Goal: Find specific page/section: Find specific page/section

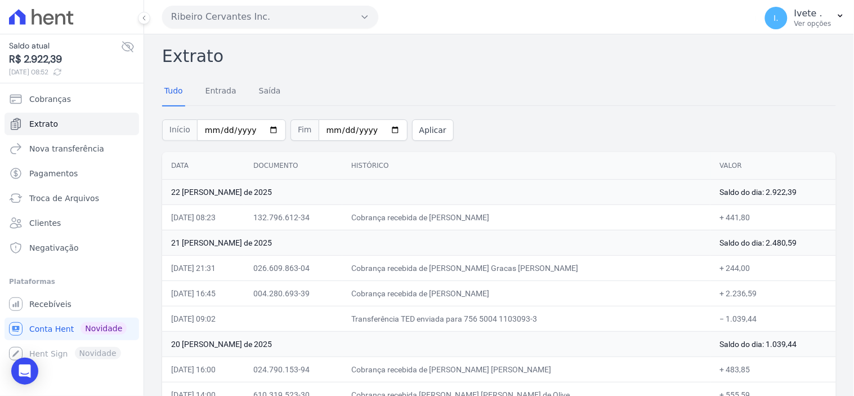
scroll to position [62, 0]
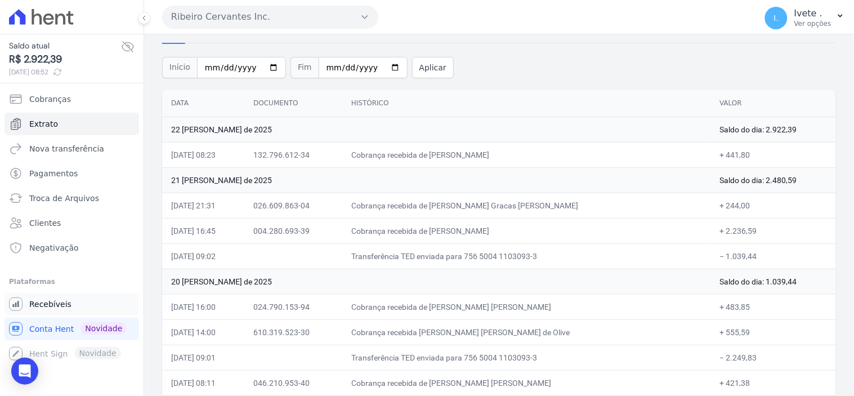
click at [54, 302] on span "Recebíveis" at bounding box center [50, 303] width 42 height 11
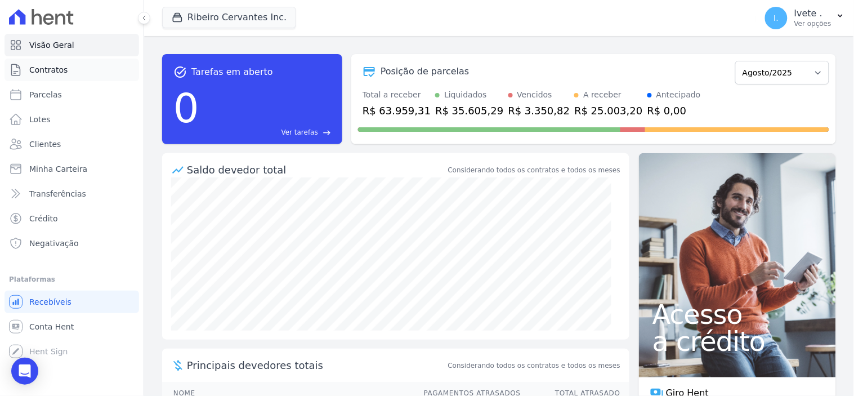
click at [48, 66] on span "Contratos" at bounding box center [48, 69] width 38 height 11
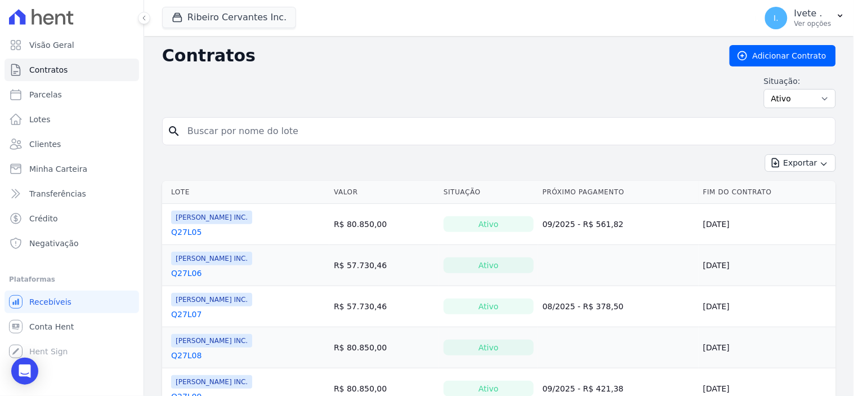
click at [205, 138] on input "search" at bounding box center [506, 131] width 650 height 23
type input "q33l26"
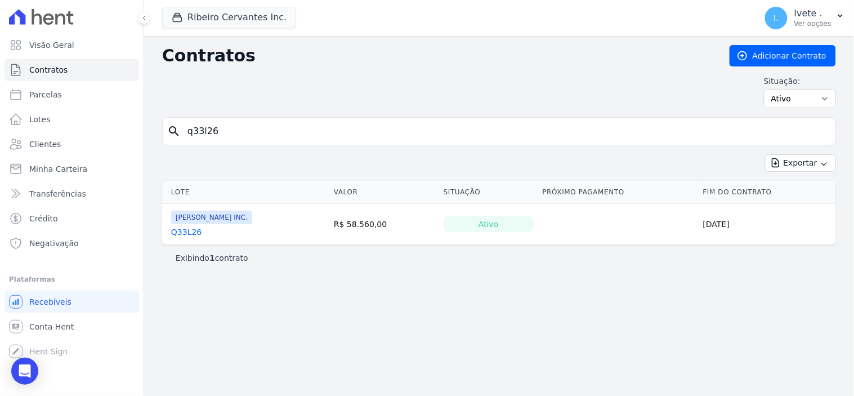
click at [183, 234] on link "Q33L26" at bounding box center [186, 231] width 30 height 11
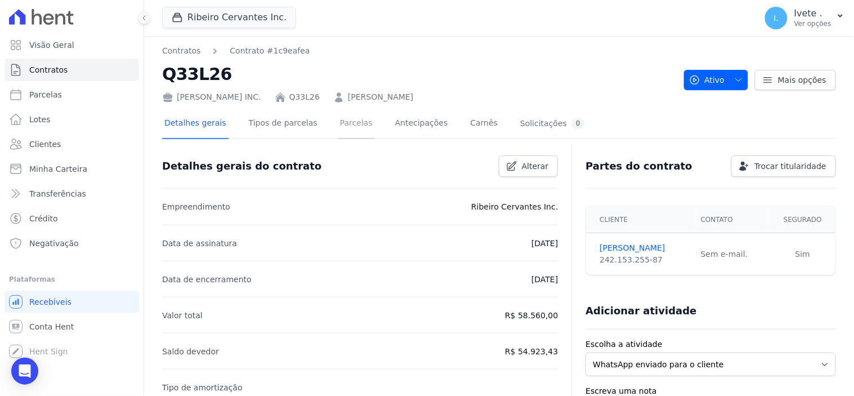
click at [341, 125] on link "Parcelas" at bounding box center [356, 124] width 37 height 30
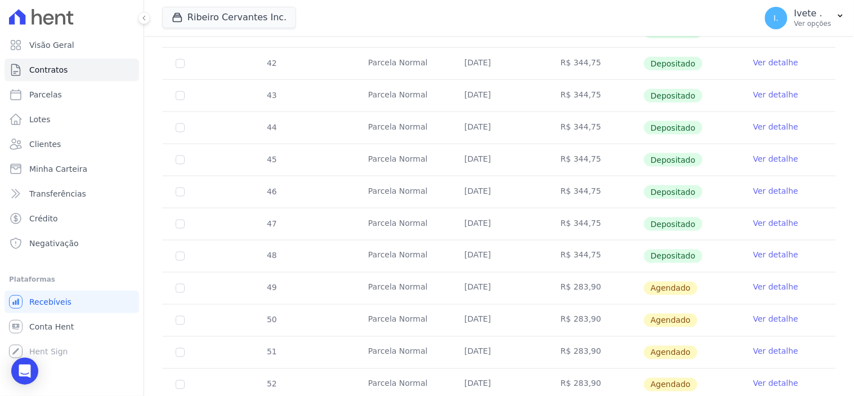
scroll to position [375, 0]
